Goal: Task Accomplishment & Management: Use online tool/utility

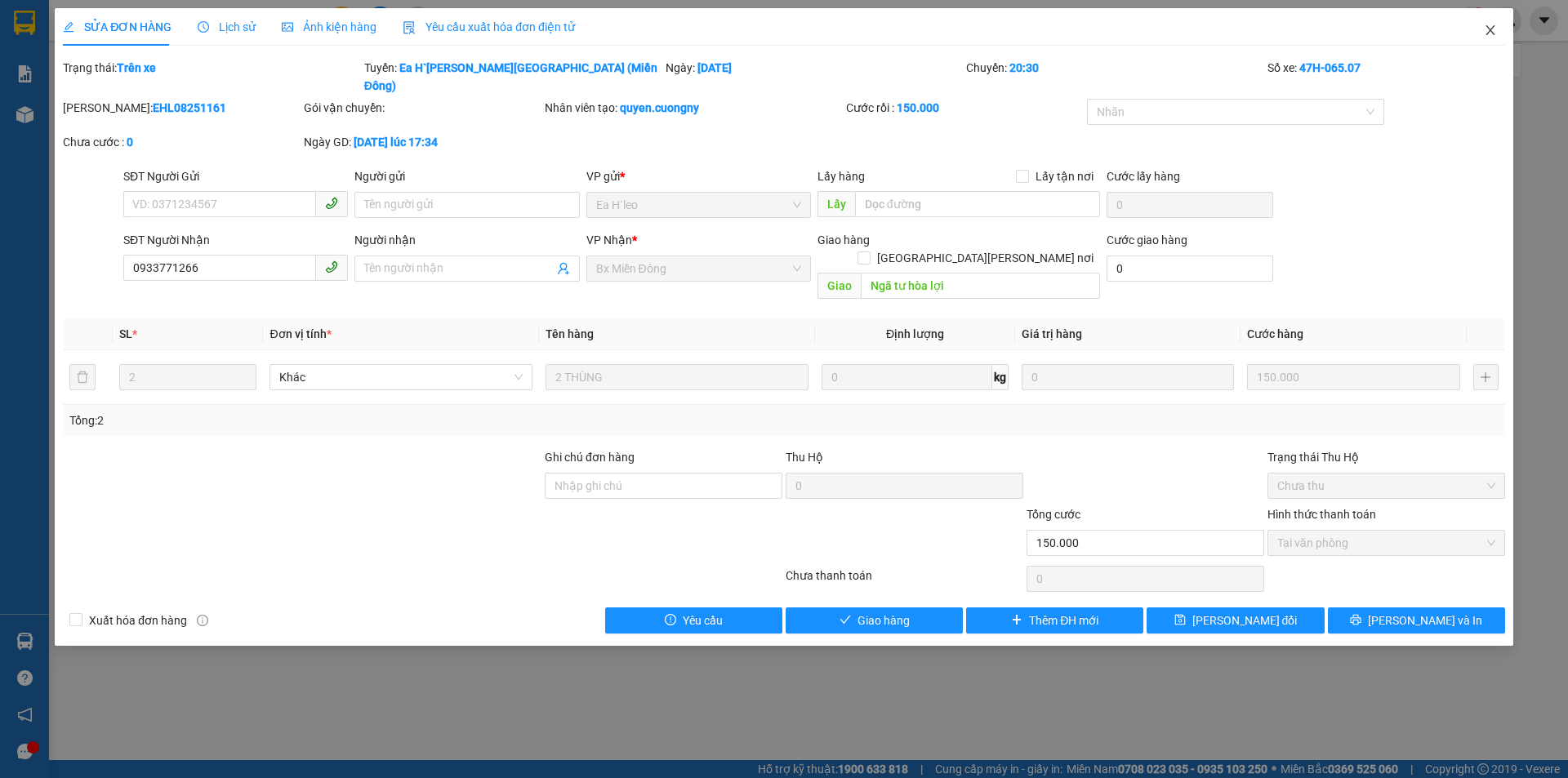
drag, startPoint x: 1492, startPoint y: 31, endPoint x: 559, endPoint y: 30, distance: 933.0
click at [1482, 34] on span "Close" at bounding box center [1490, 31] width 46 height 46
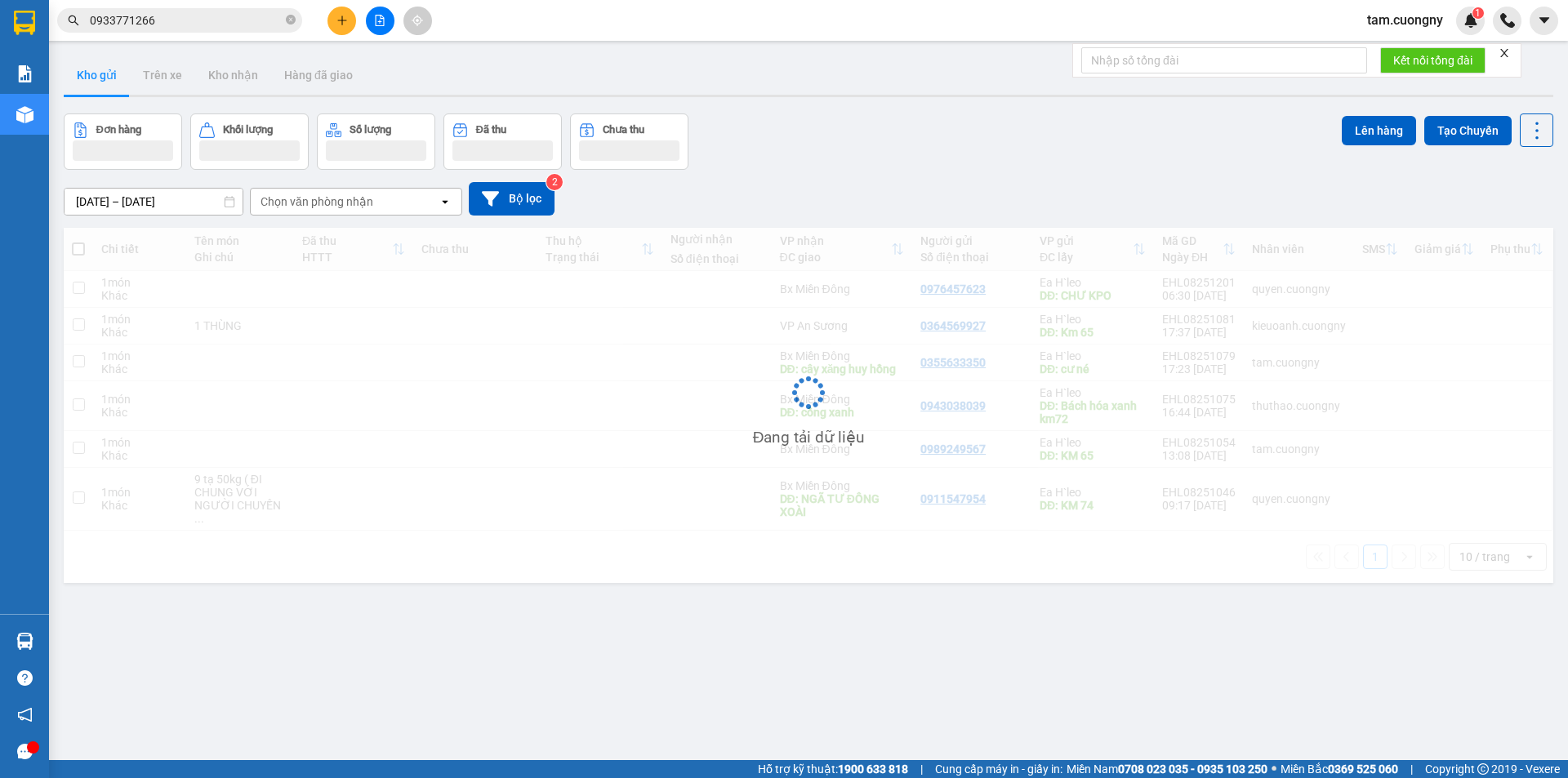
click at [216, 19] on input "0933771266" at bounding box center [185, 20] width 193 height 18
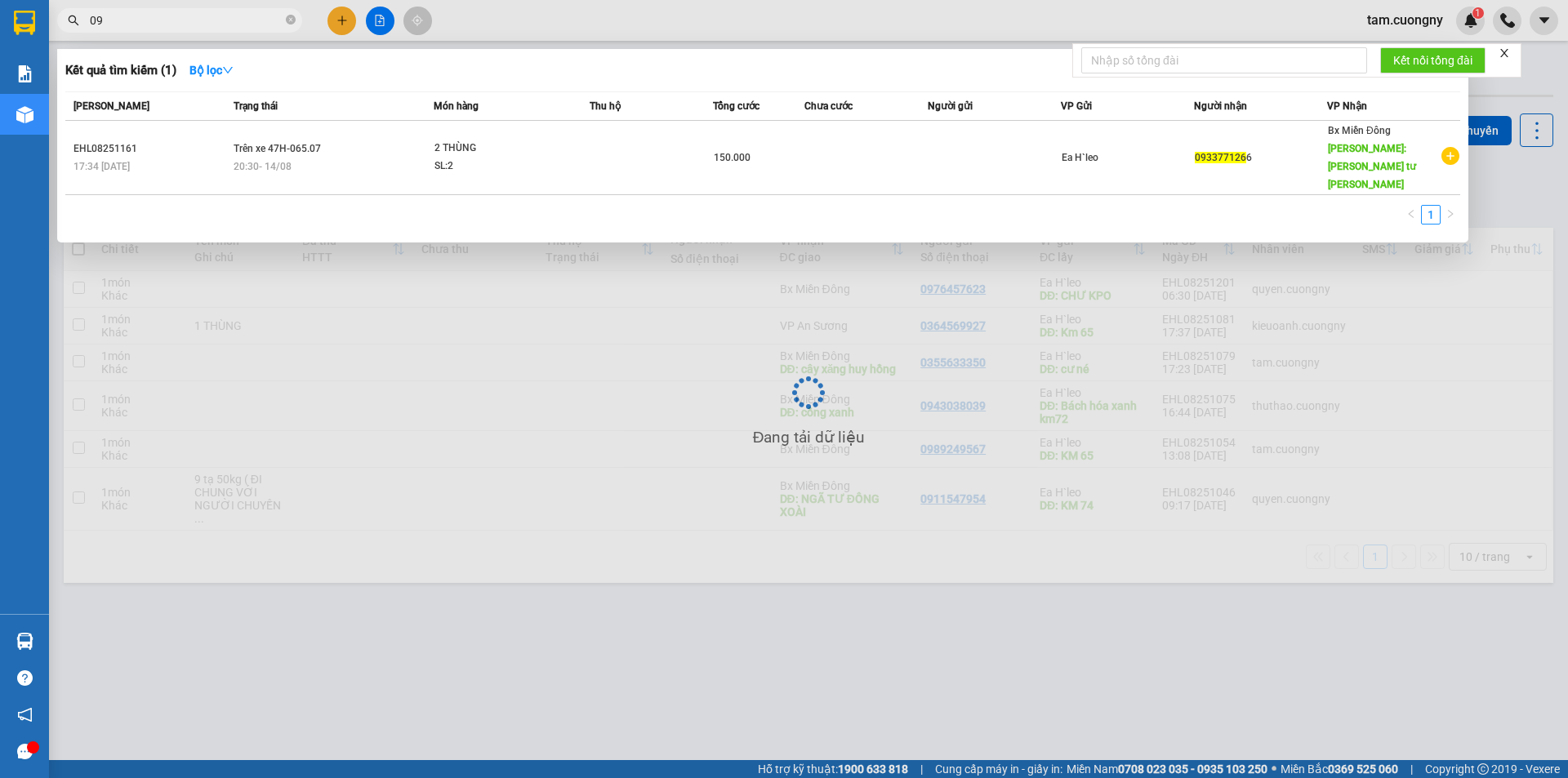
type input "0"
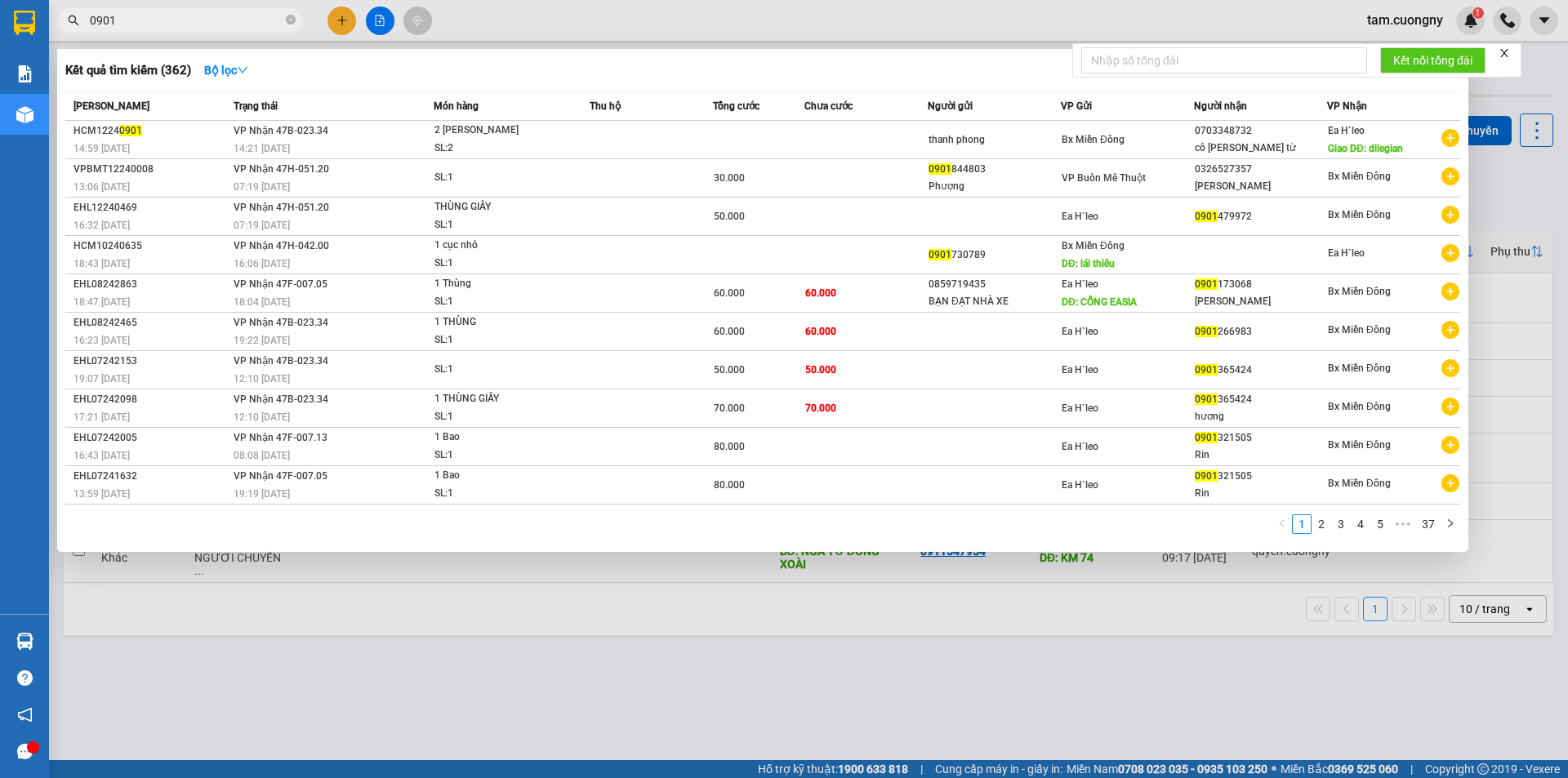
click at [449, 686] on div at bounding box center [784, 389] width 1568 height 778
click at [223, 16] on input "0901" at bounding box center [185, 20] width 193 height 18
click at [223, 14] on input "0901" at bounding box center [185, 20] width 193 height 18
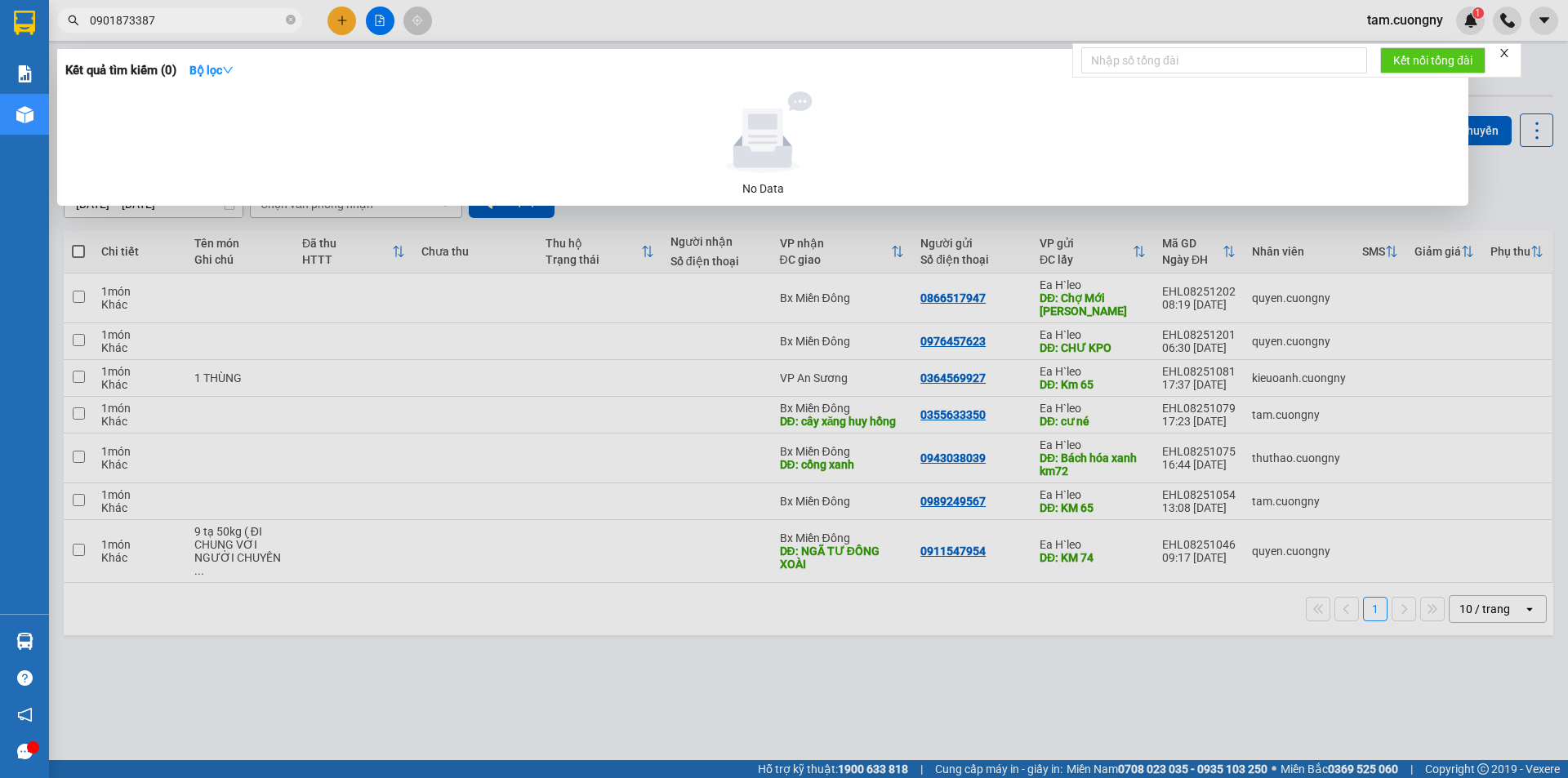
type input "09018733874"
click at [292, 20] on icon "close-circle" at bounding box center [291, 19] width 10 height 10
